Goal: Information Seeking & Learning: Learn about a topic

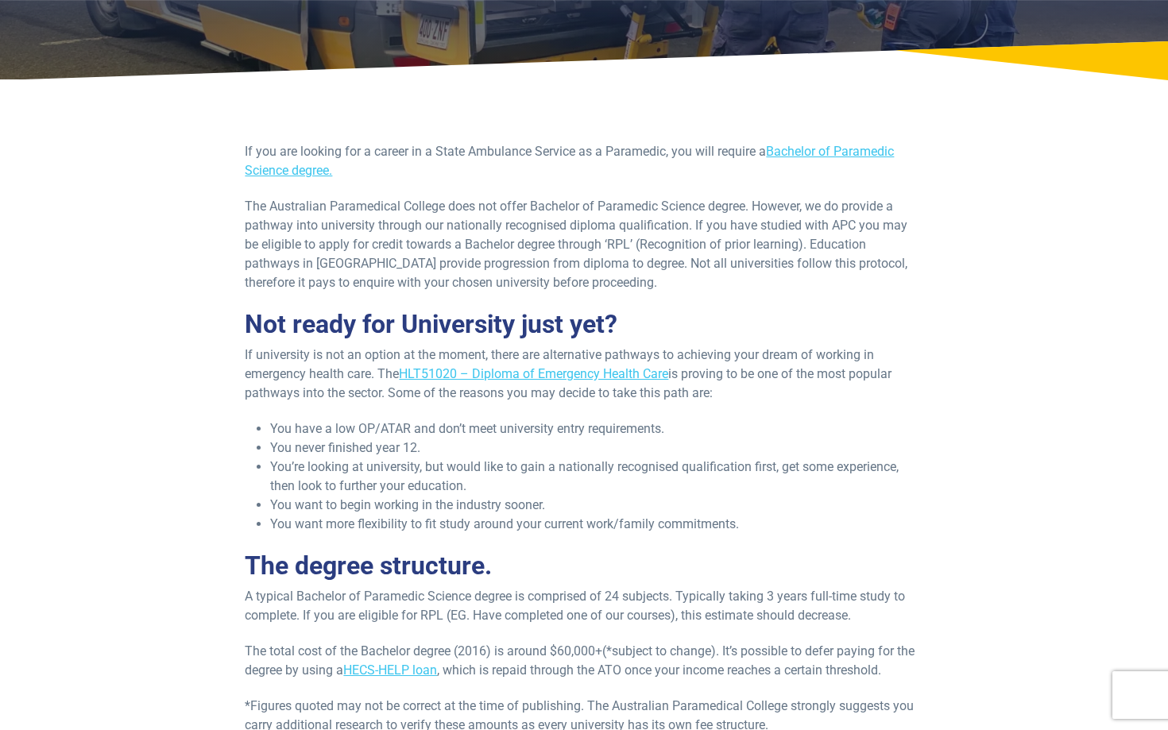
scroll to position [198, 0]
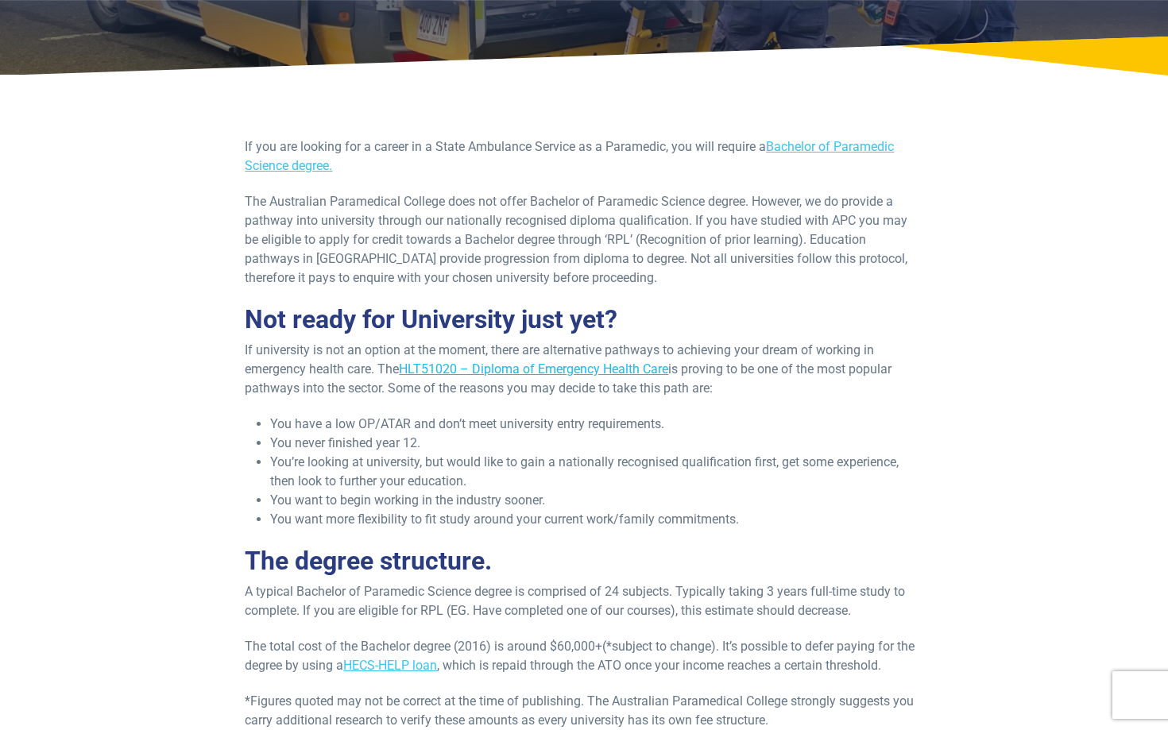
click at [472, 372] on link "HLT51020 – Diploma of Emergency Health Care" at bounding box center [533, 369] width 269 height 15
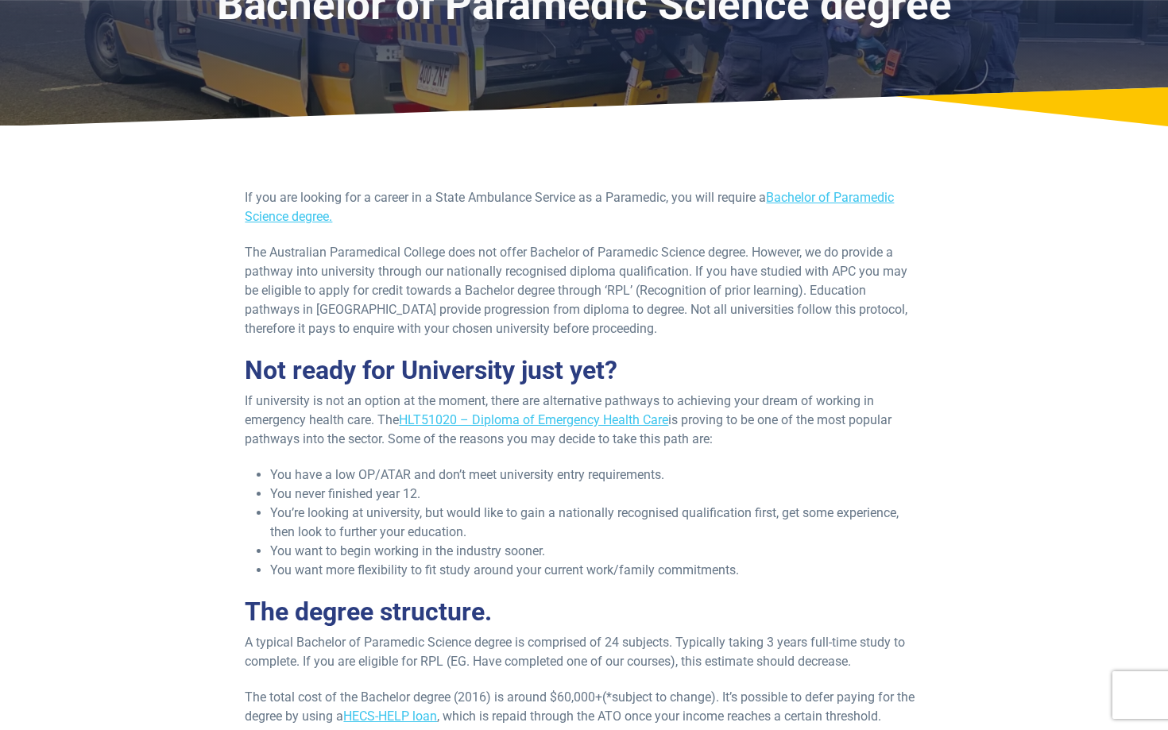
scroll to position [26, 0]
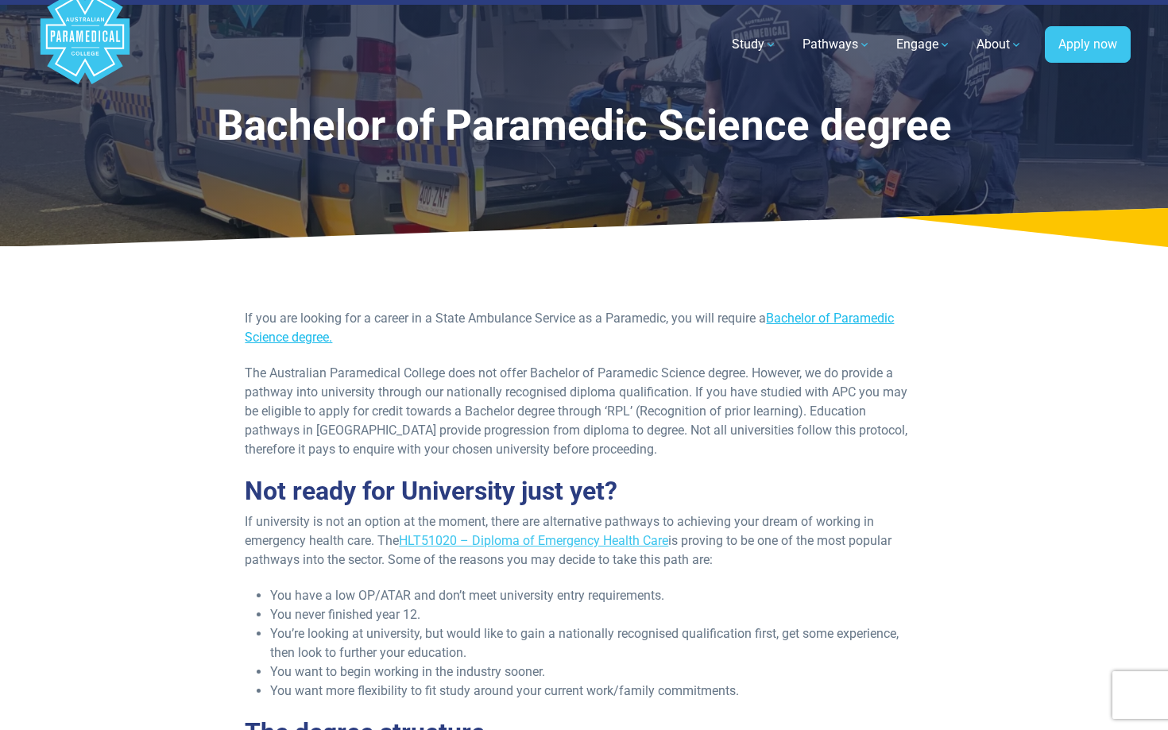
click at [803, 316] on link "Bachelor of Paramedic Science degree." at bounding box center [569, 328] width 649 height 34
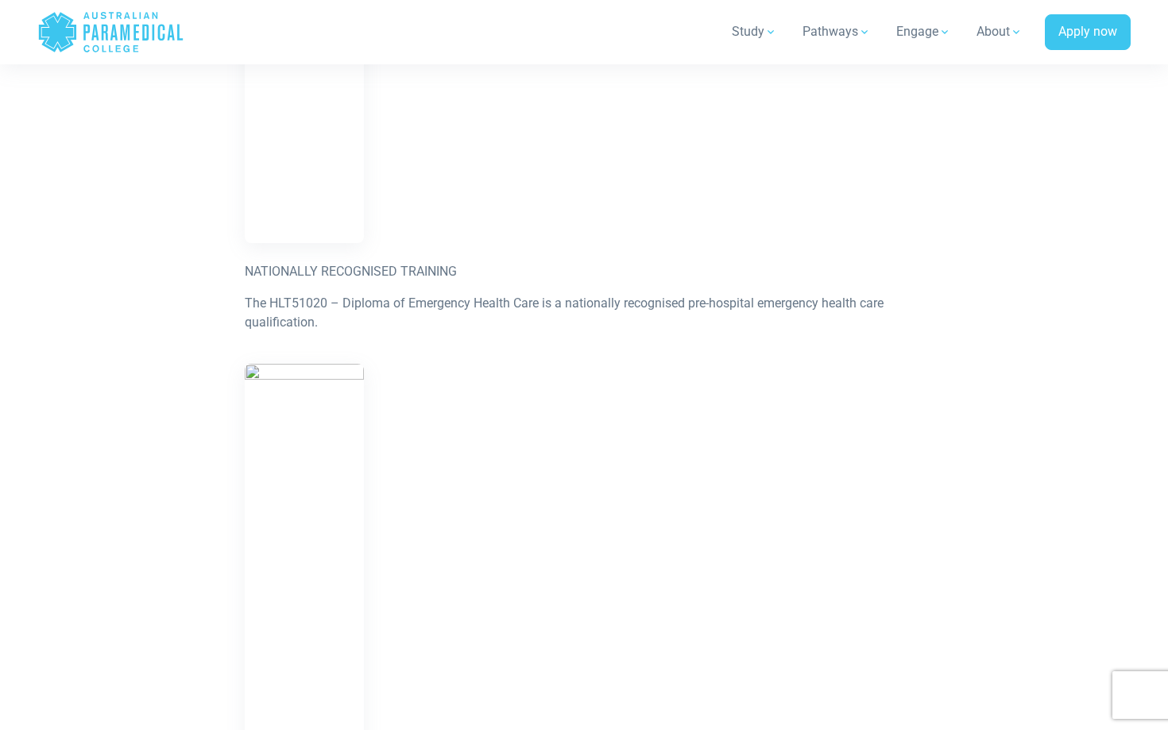
scroll to position [2329, 0]
